Goal: Check status: Check status

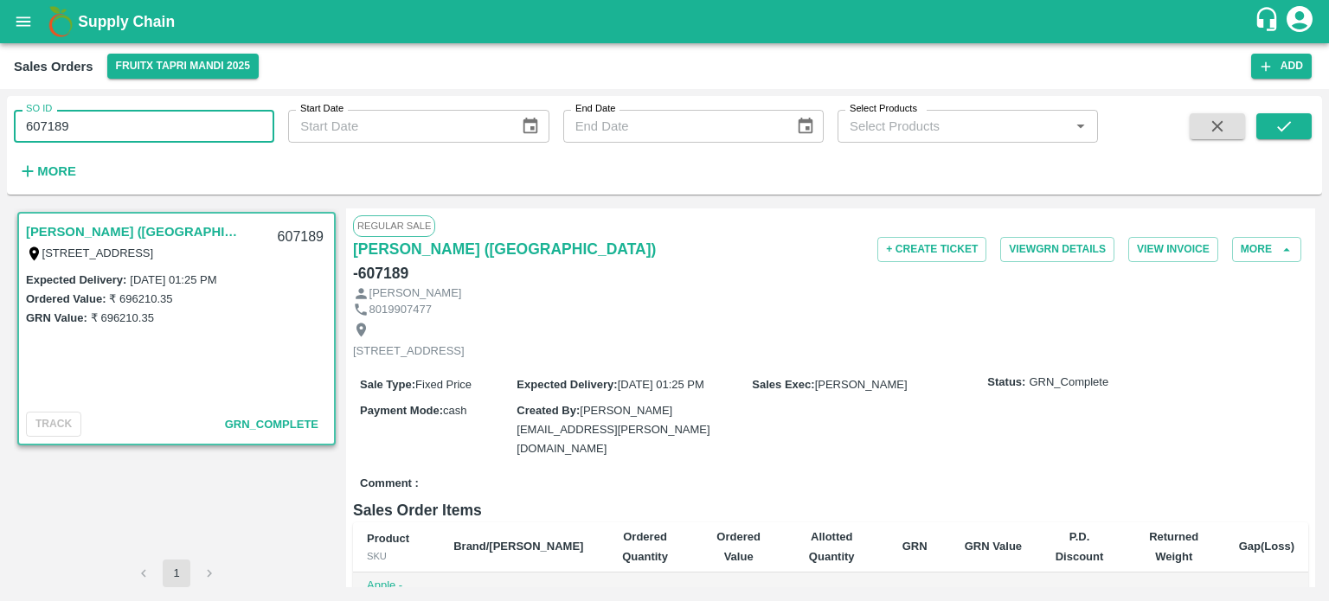
drag, startPoint x: 149, startPoint y: 118, endPoint x: 0, endPoint y: 138, distance: 150.1
click at [0, 138] on div "SO ID 607189 SO ID Start Date Start Date End Date End Date Select Products Sele…" at bounding box center [664, 345] width 1329 height 512
paste input "text"
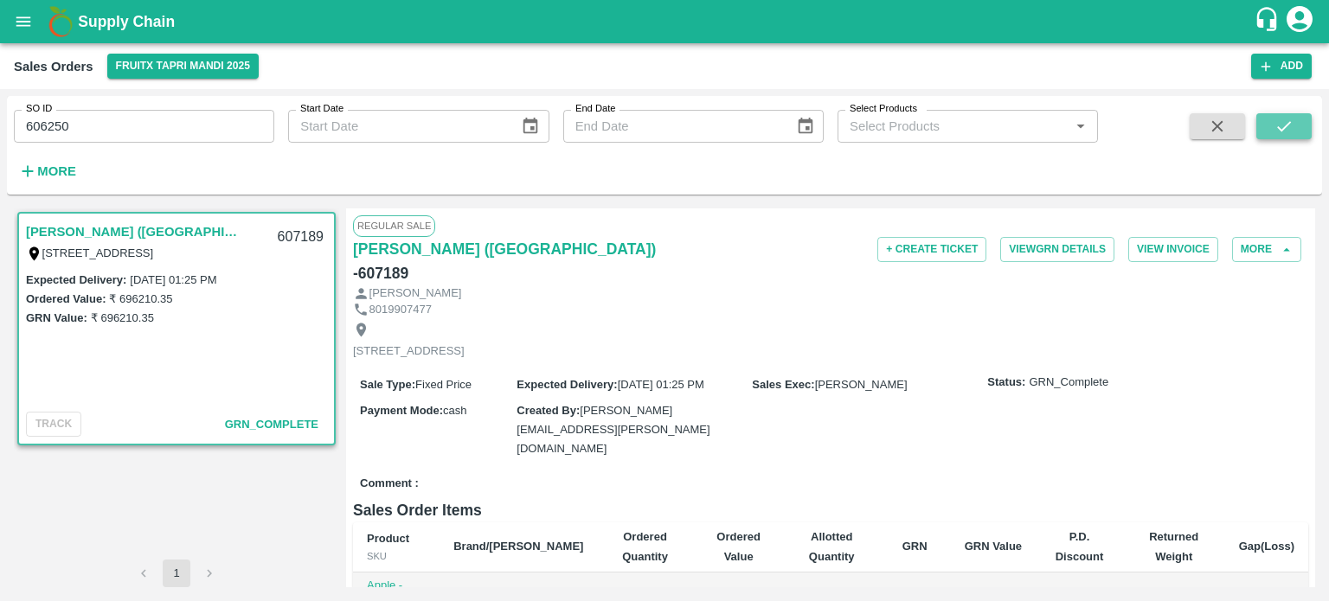
click at [1280, 128] on icon "submit" at bounding box center [1284, 126] width 14 height 10
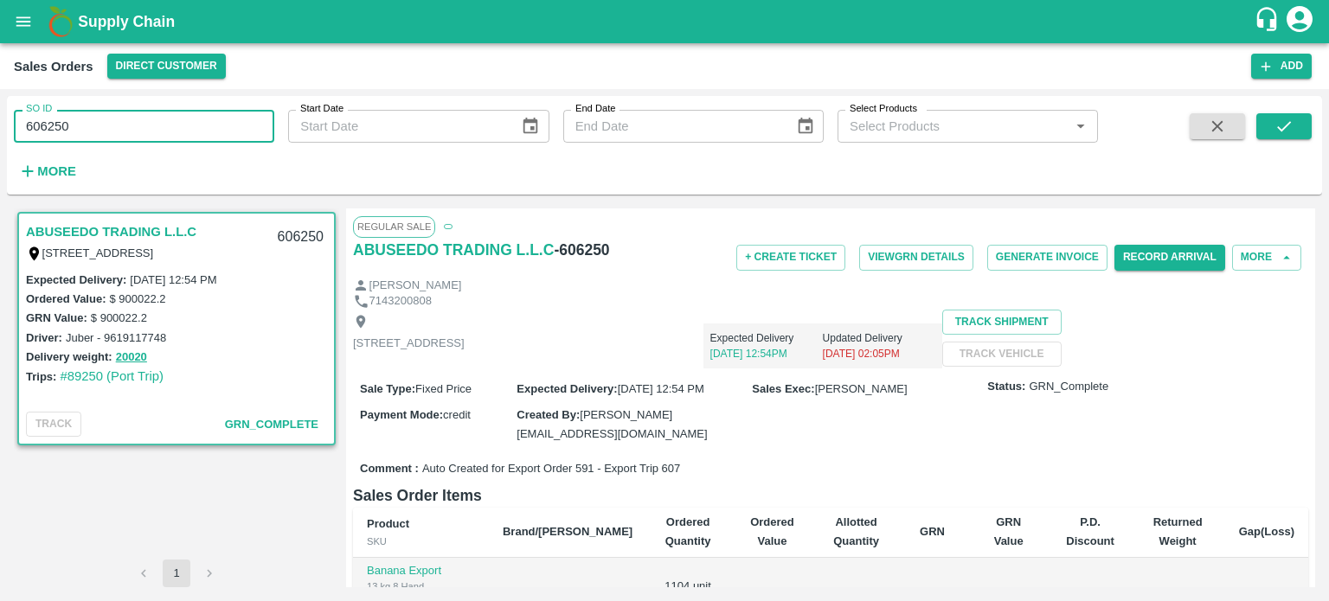
drag, startPoint x: 94, startPoint y: 114, endPoint x: 10, endPoint y: 125, distance: 84.6
click at [10, 125] on div "SO ID 606250 SO ID" at bounding box center [137, 119] width 274 height 47
paste input "text"
type input "606261"
click at [1282, 114] on button "submit" at bounding box center [1283, 126] width 55 height 26
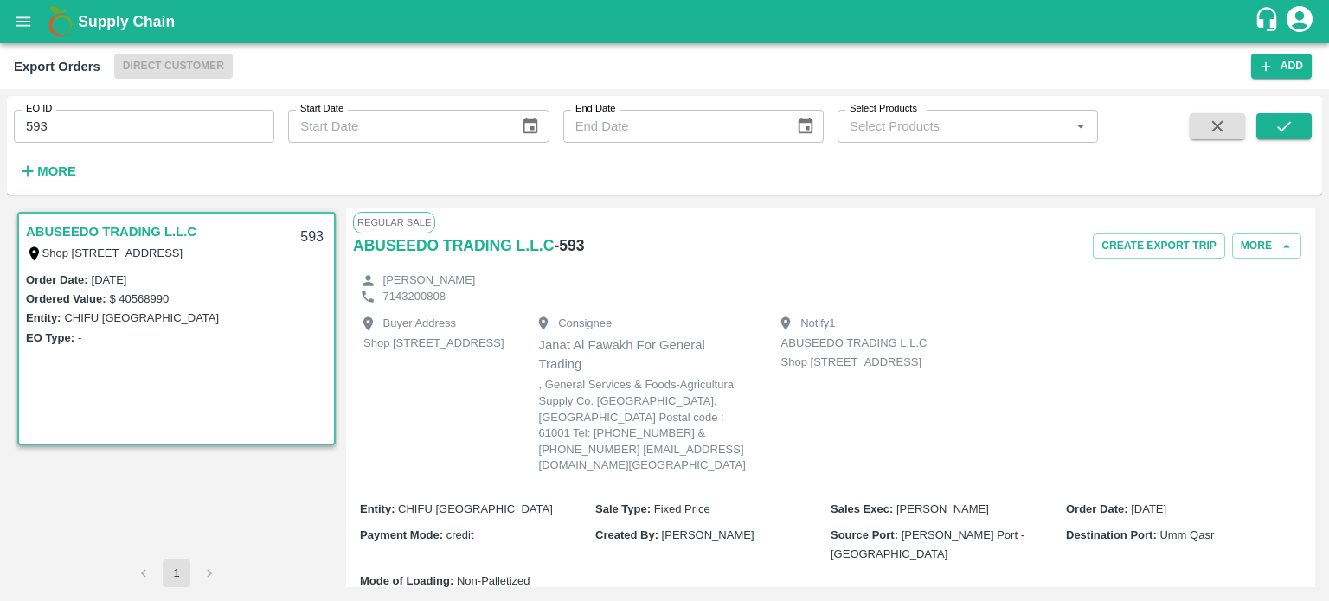
drag, startPoint x: 0, startPoint y: 0, endPoint x: 132, endPoint y: 114, distance: 174.8
click at [112, 124] on input "593" at bounding box center [144, 126] width 260 height 33
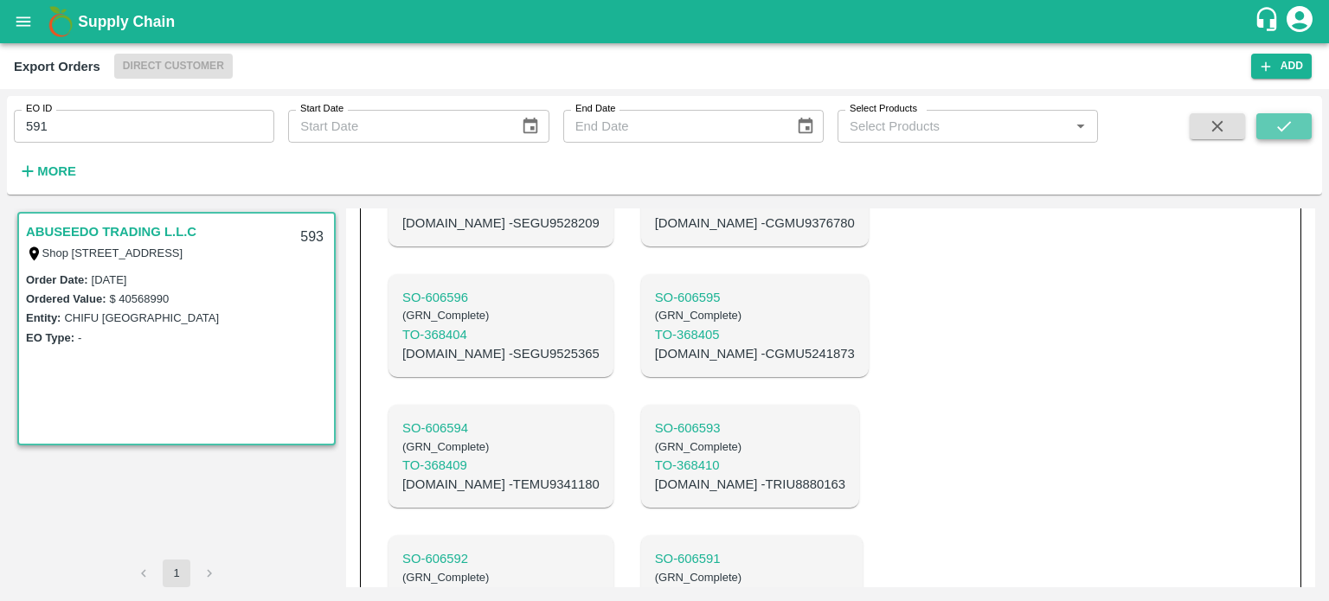
click at [1270, 122] on button "submit" at bounding box center [1283, 126] width 55 height 26
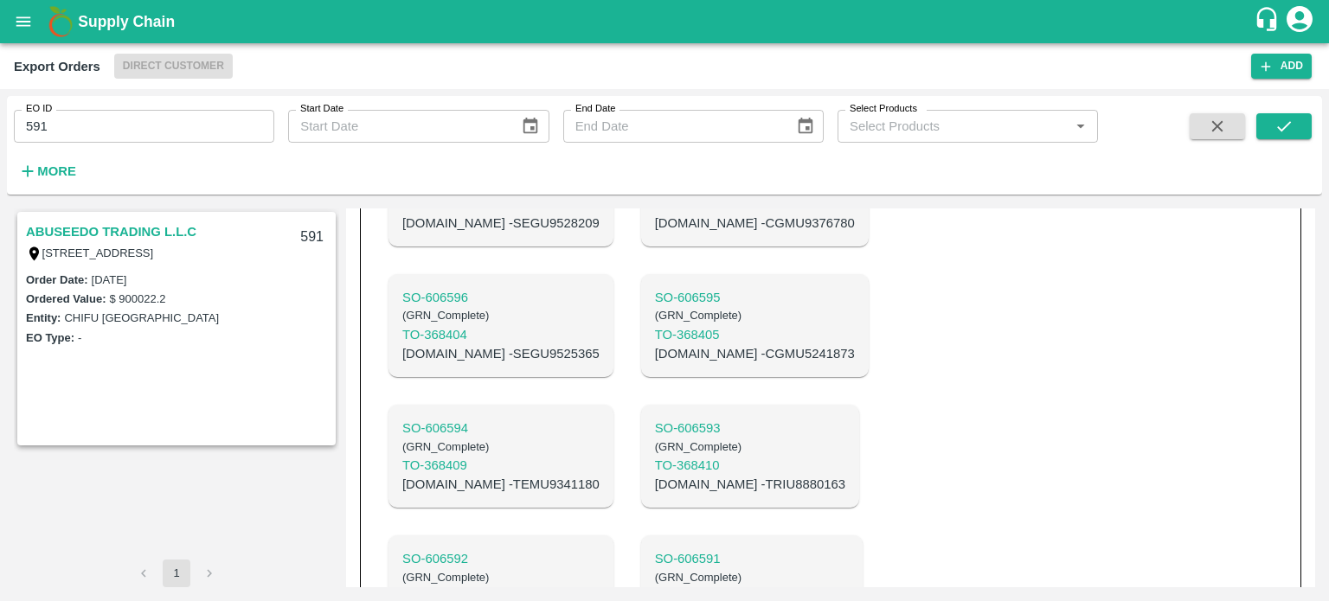
click at [117, 229] on link "ABUSEEDO TRADING L.L.C" at bounding box center [111, 232] width 170 height 22
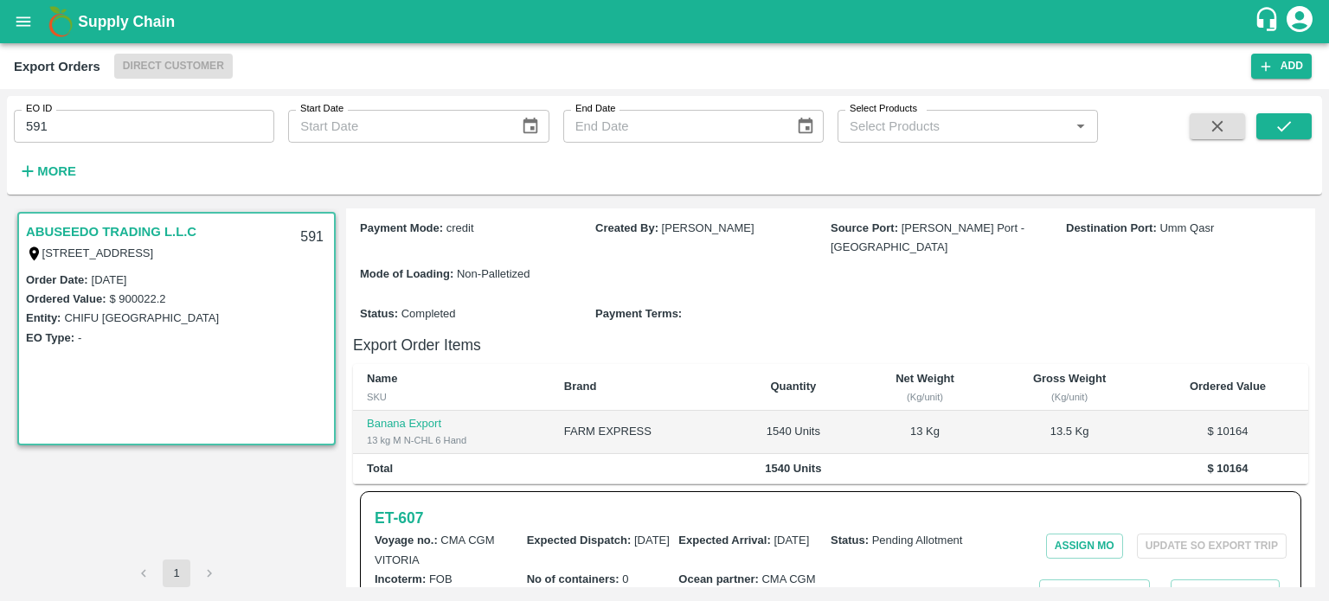
scroll to position [381, 0]
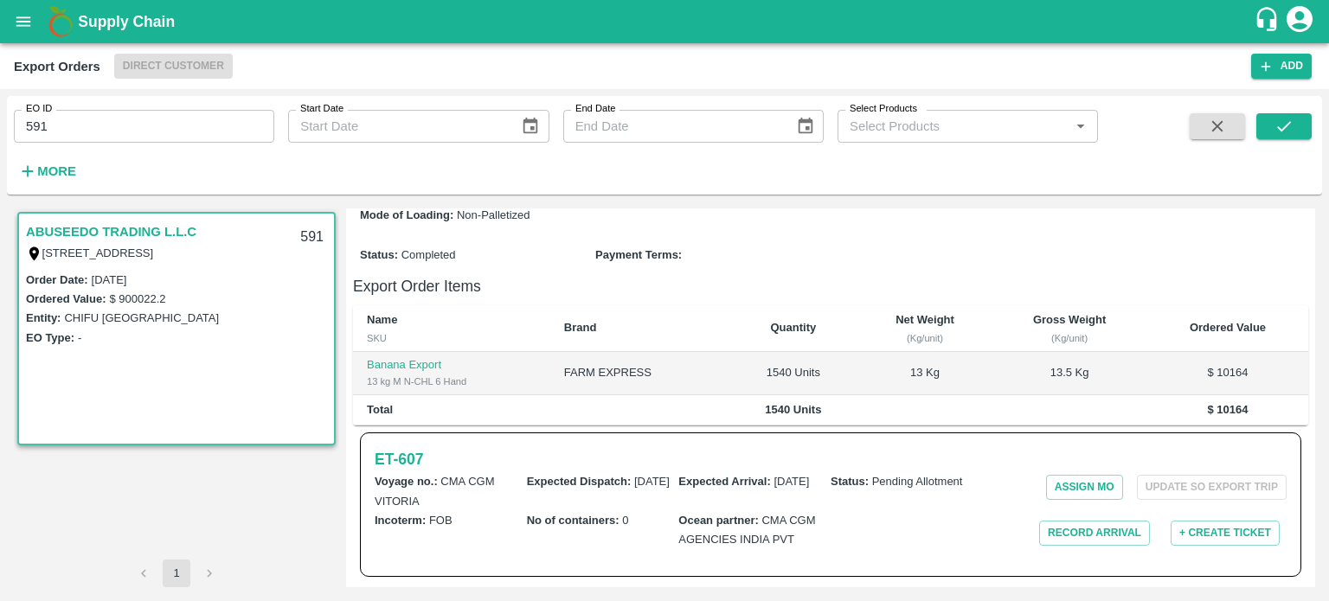
drag, startPoint x: 35, startPoint y: 118, endPoint x: 132, endPoint y: 135, distance: 99.3
click at [125, 138] on input "591" at bounding box center [144, 126] width 260 height 33
click at [152, 144] on div "EO ID 591 EO ID Start Date Start Date End Date End Date Select Products Select …" at bounding box center [549, 141] width 1098 height 90
drag, startPoint x: 39, startPoint y: 127, endPoint x: 181, endPoint y: 125, distance: 141.9
click at [110, 131] on input "591" at bounding box center [144, 126] width 260 height 33
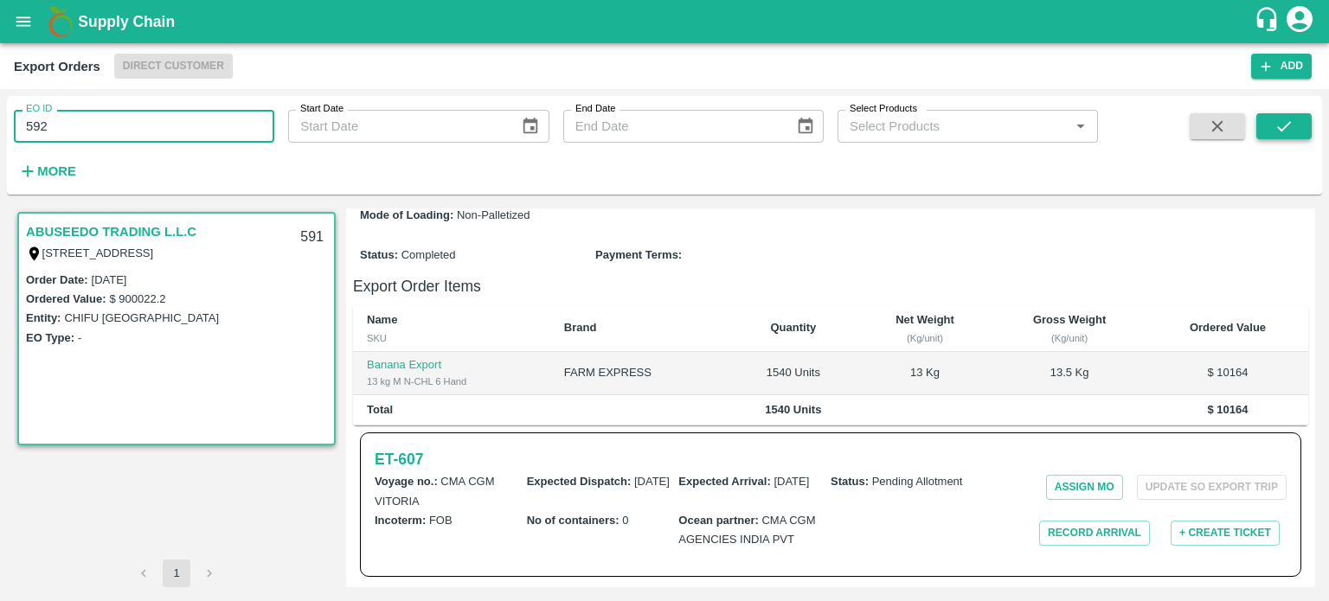
type input "592"
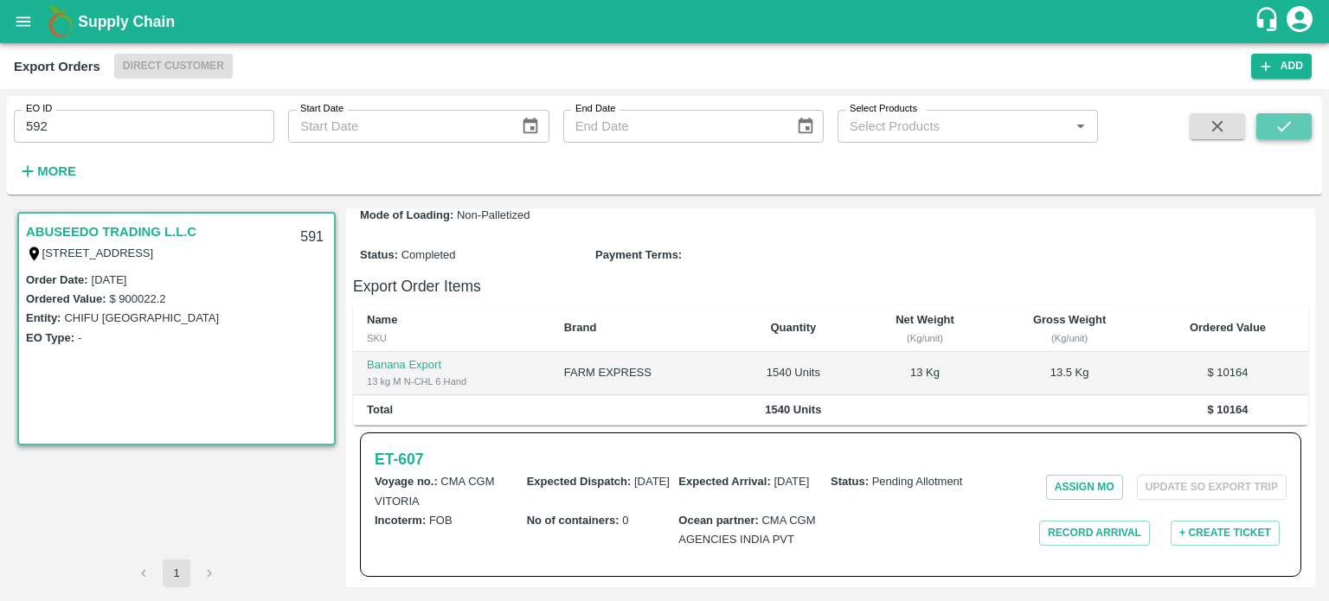
click at [1276, 119] on icon "submit" at bounding box center [1283, 126] width 19 height 19
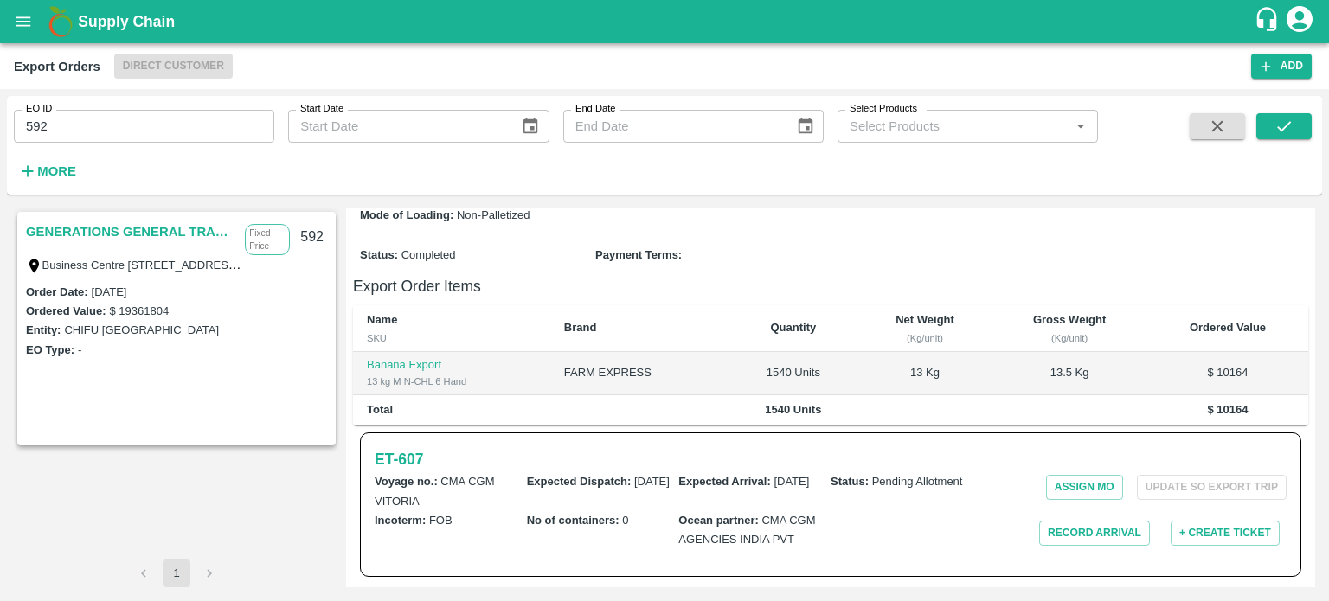
drag, startPoint x: 38, startPoint y: 121, endPoint x: 92, endPoint y: 119, distance: 53.7
click at [86, 122] on input "592" at bounding box center [144, 126] width 260 height 33
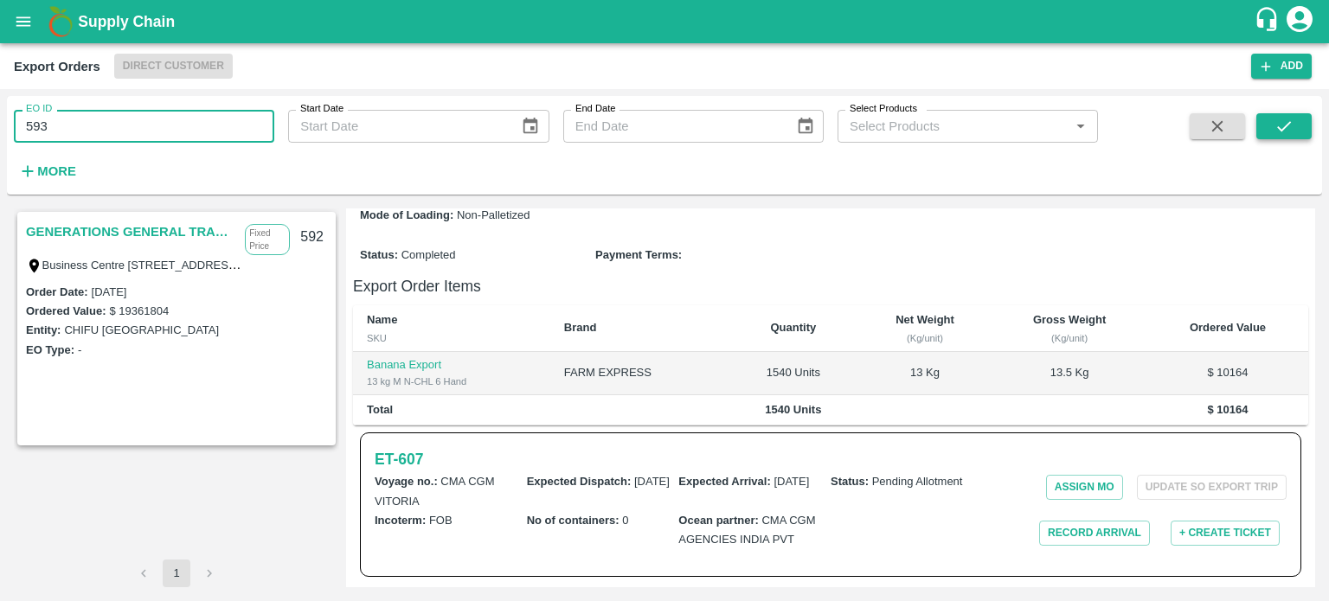
type input "593"
click at [1276, 131] on icon "submit" at bounding box center [1283, 126] width 19 height 19
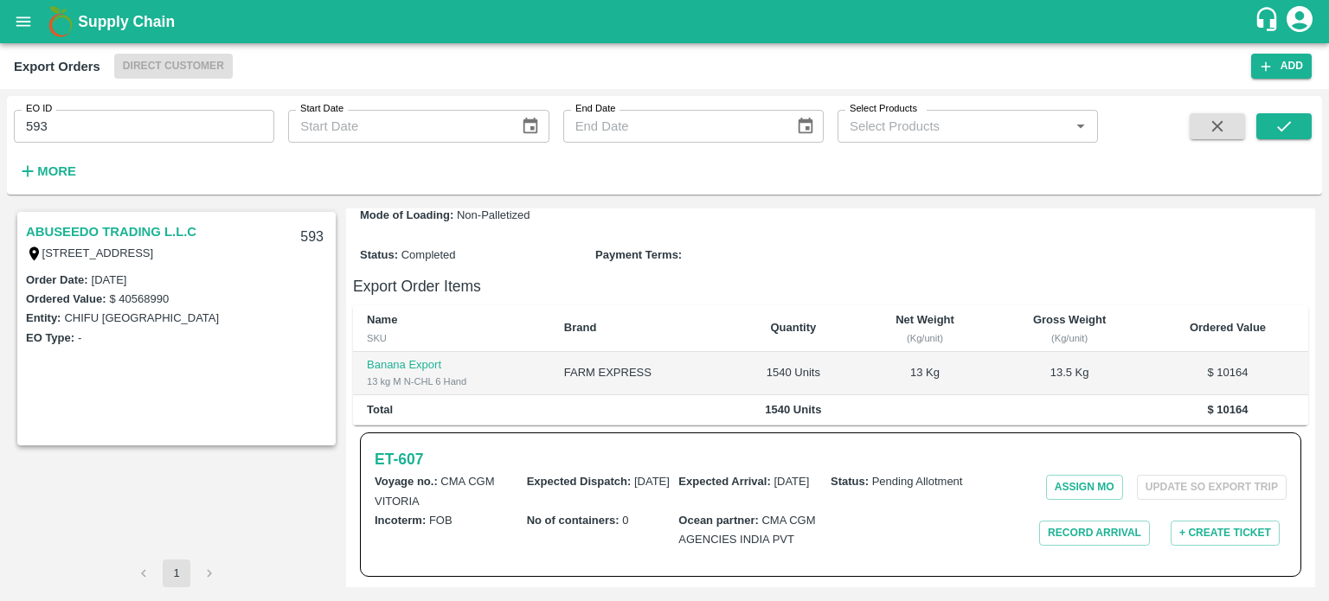
click at [157, 228] on link "ABUSEEDO TRADING L.L.C" at bounding box center [111, 232] width 170 height 22
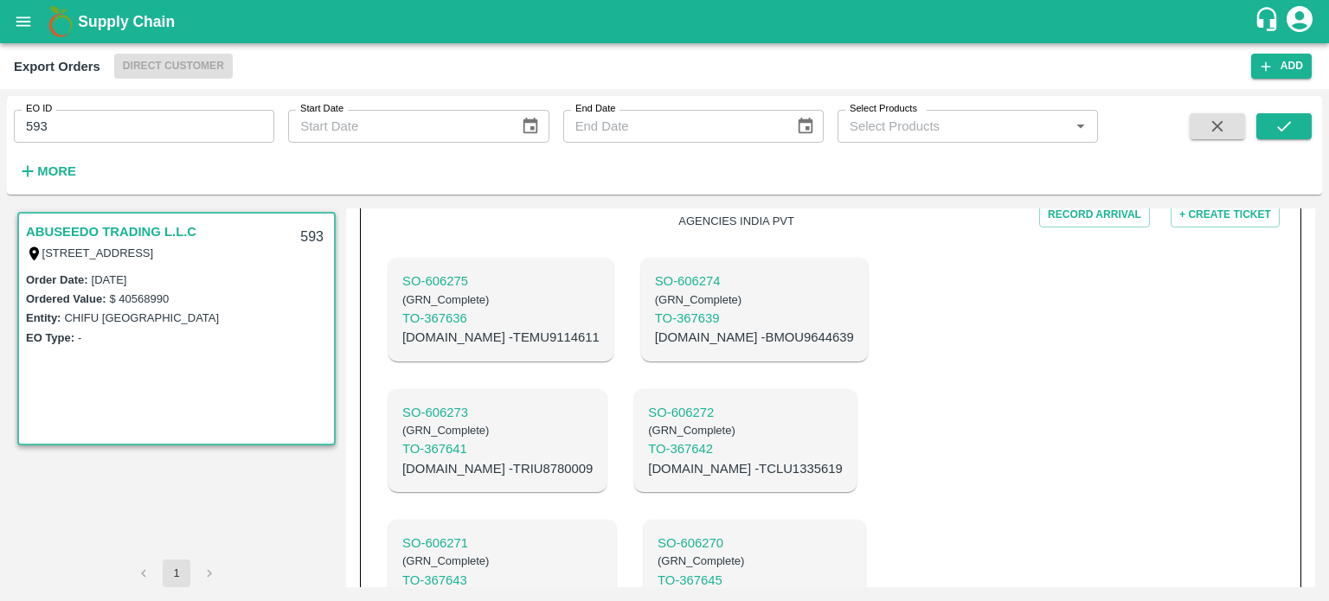
scroll to position [598, 0]
